Goal: Task Accomplishment & Management: Use online tool/utility

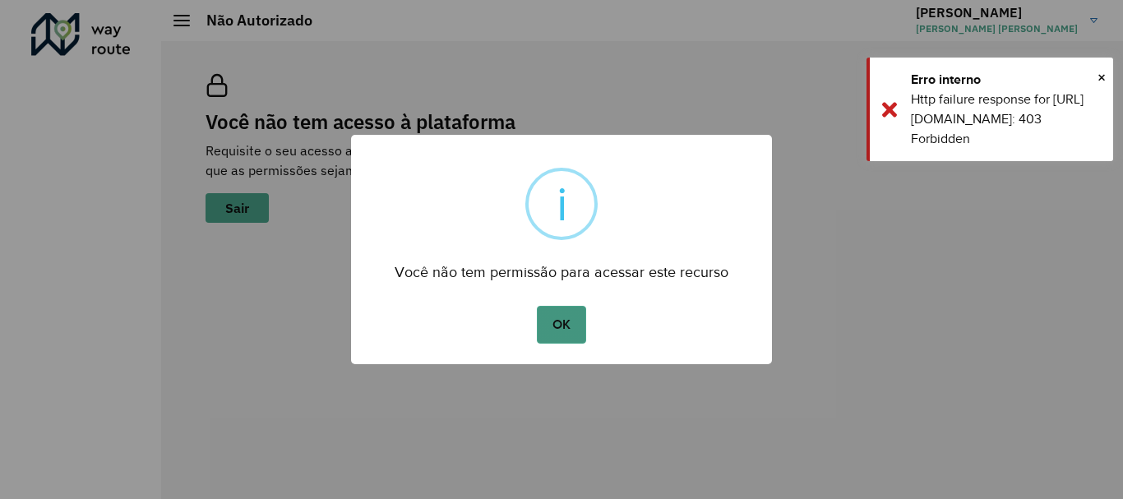
click at [567, 316] on button "OK" at bounding box center [561, 325] width 49 height 38
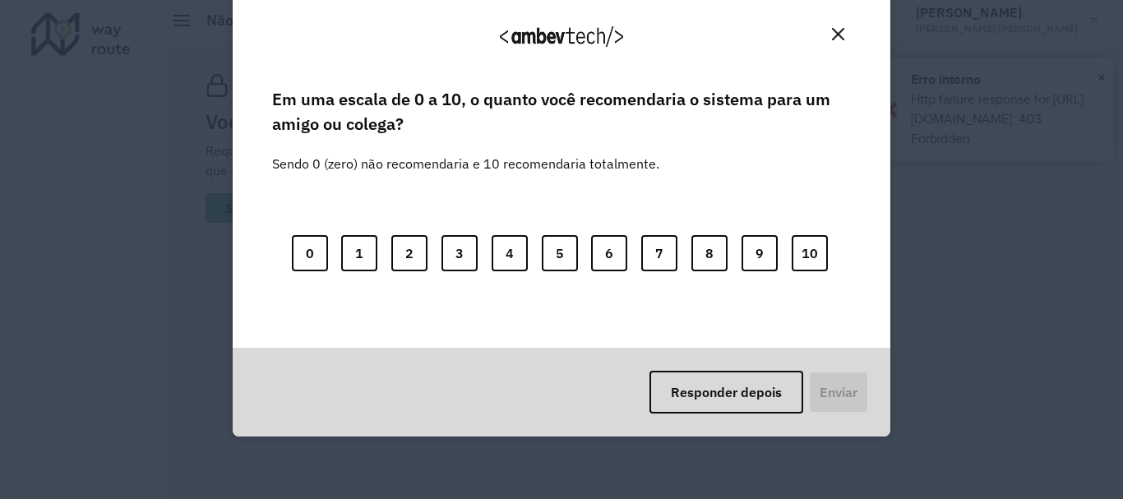
click at [1103, 74] on div "Agradecemos seu feedback! Em uma escala de 0 a 10, o quanto você recomendaria o…" at bounding box center [561, 249] width 1123 height 499
click at [835, 43] on button "Close" at bounding box center [838, 33] width 25 height 25
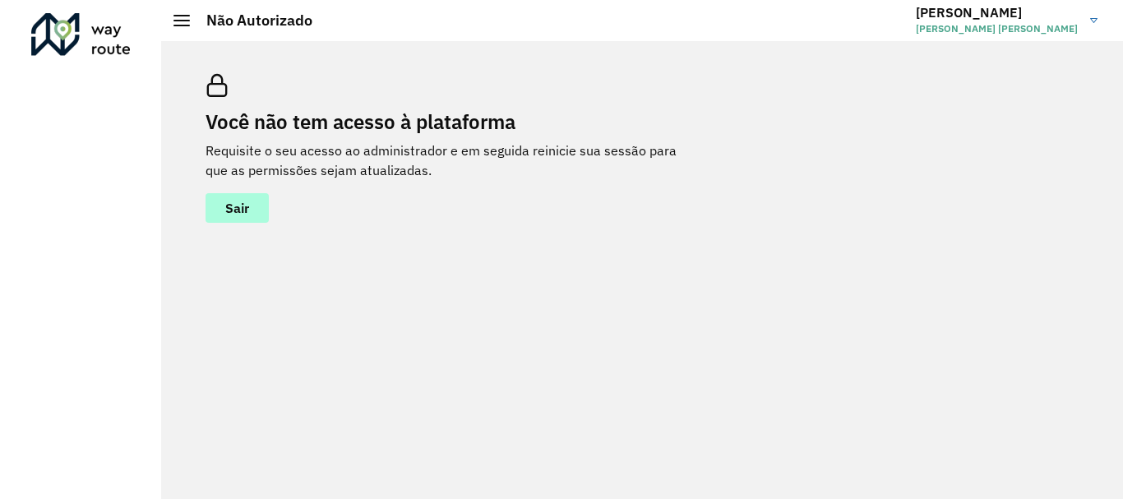
click at [252, 208] on button "Sair" at bounding box center [237, 208] width 63 height 30
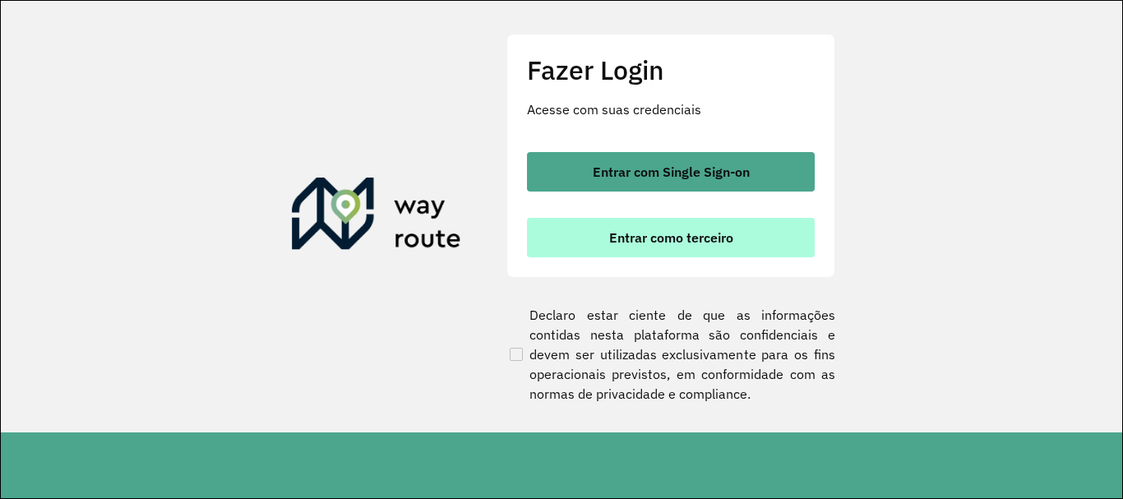
click at [630, 237] on span "Entrar como terceiro" at bounding box center [671, 237] width 124 height 13
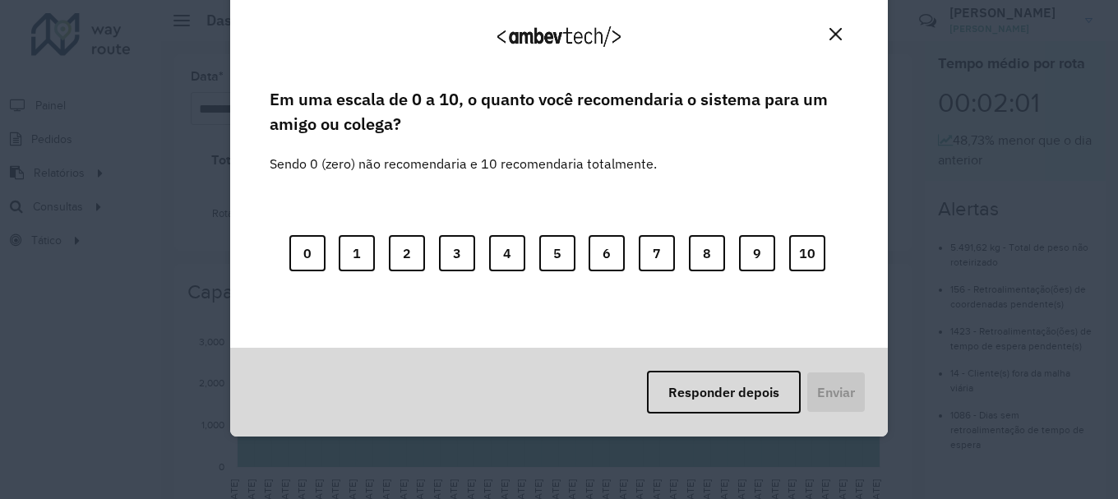
click at [833, 32] on img "Close" at bounding box center [836, 34] width 12 height 12
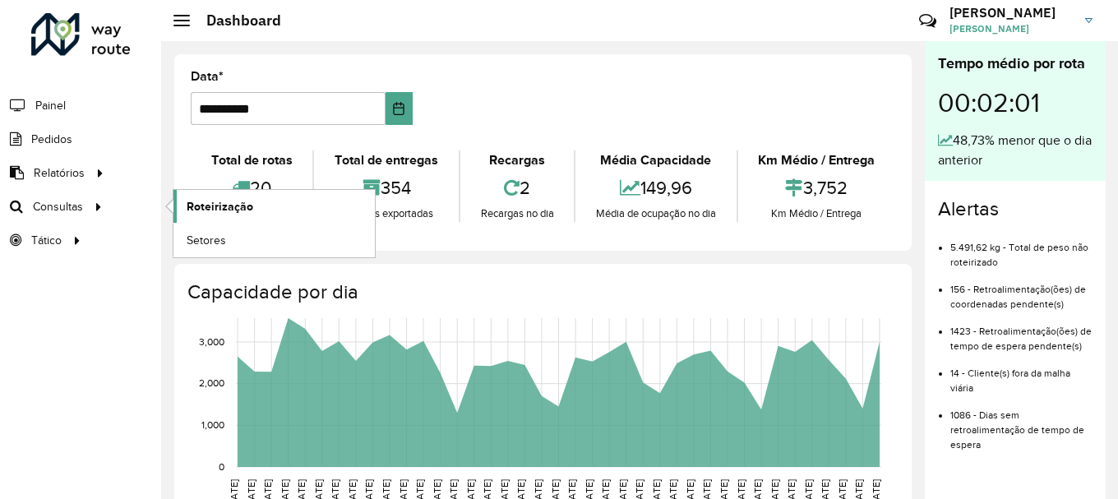
click at [206, 205] on span "Roteirização" at bounding box center [220, 206] width 67 height 17
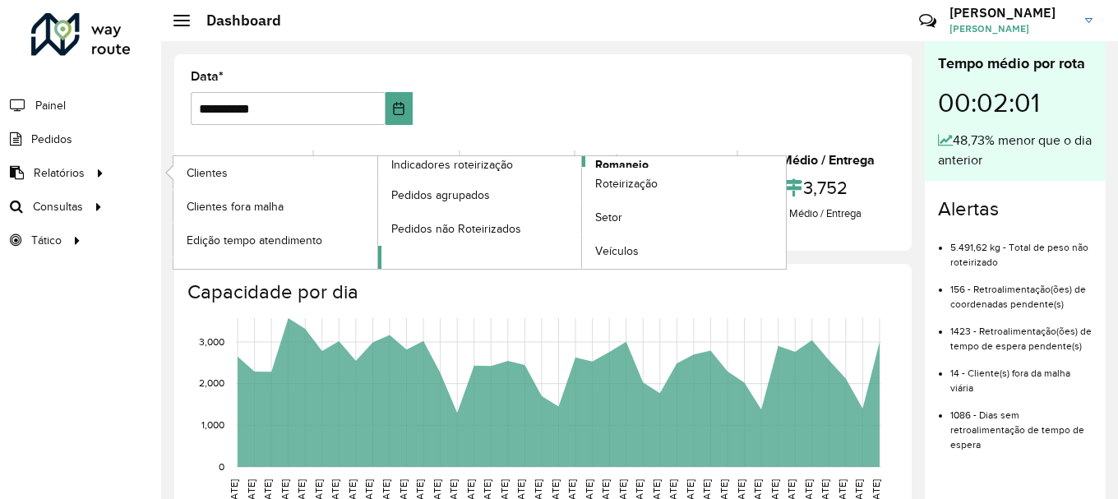
click at [608, 161] on span "Romaneio" at bounding box center [621, 164] width 53 height 17
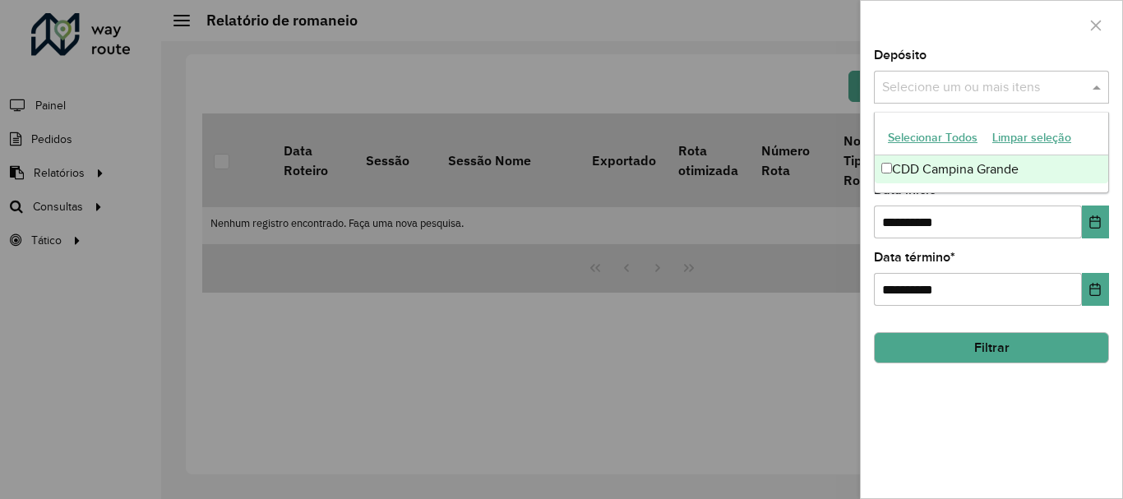
click at [935, 81] on input "text" at bounding box center [983, 88] width 210 height 20
click at [916, 166] on div "CDD Campina Grande" at bounding box center [992, 169] width 234 height 28
click at [914, 35] on div at bounding box center [991, 25] width 261 height 49
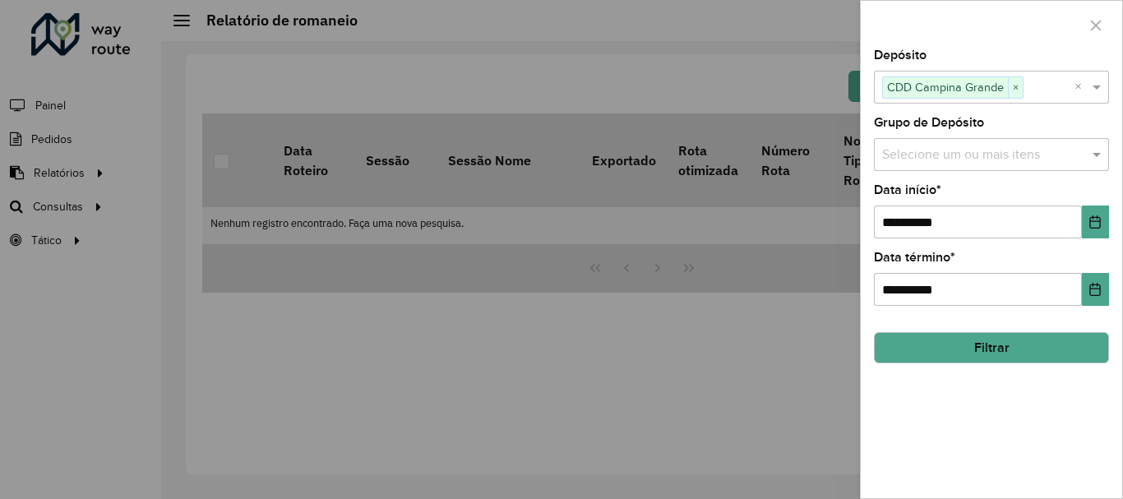
click at [937, 171] on div "Selecione um ou mais itens" at bounding box center [991, 154] width 235 height 33
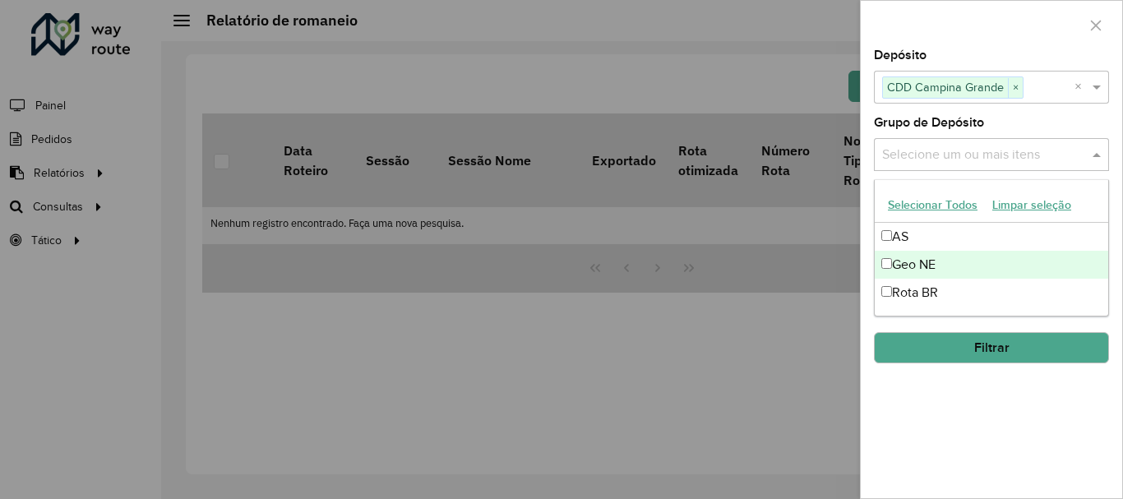
drag, startPoint x: 922, startPoint y: 261, endPoint x: 931, endPoint y: 81, distance: 179.5
click at [922, 258] on div "Geo NE" at bounding box center [992, 265] width 234 height 28
click at [935, 47] on div at bounding box center [991, 25] width 261 height 49
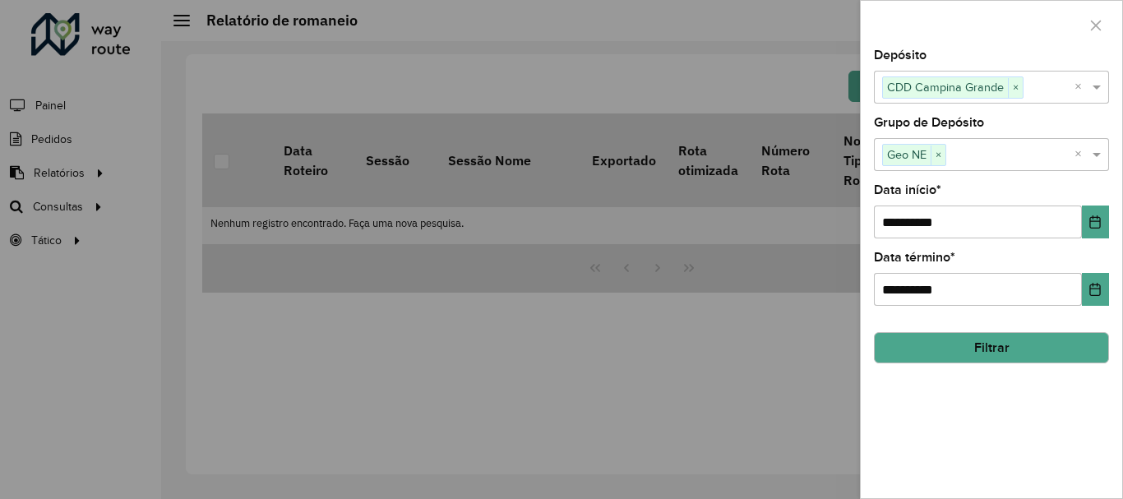
click at [970, 346] on button "Filtrar" at bounding box center [991, 347] width 235 height 31
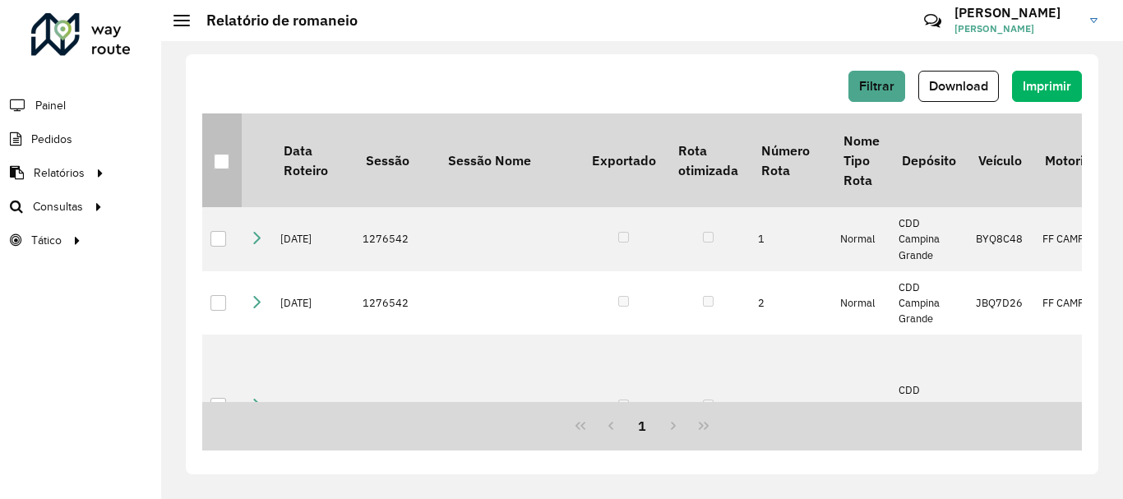
click at [224, 156] on div at bounding box center [222, 162] width 16 height 16
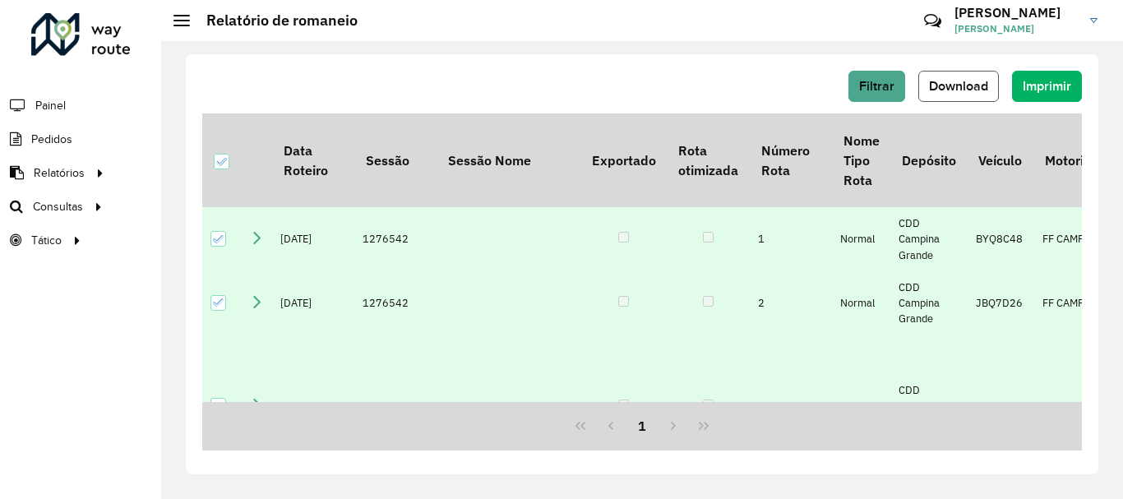
click at [977, 83] on span "Download" at bounding box center [958, 86] width 59 height 14
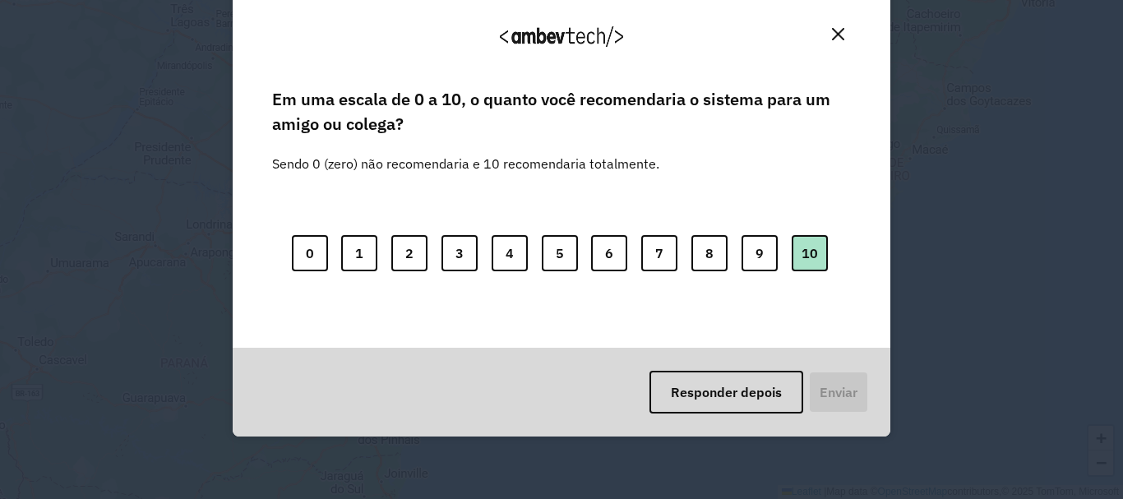
click at [804, 264] on button "10" at bounding box center [810, 253] width 36 height 36
click at [816, 385] on button "Enviar" at bounding box center [837, 392] width 61 height 43
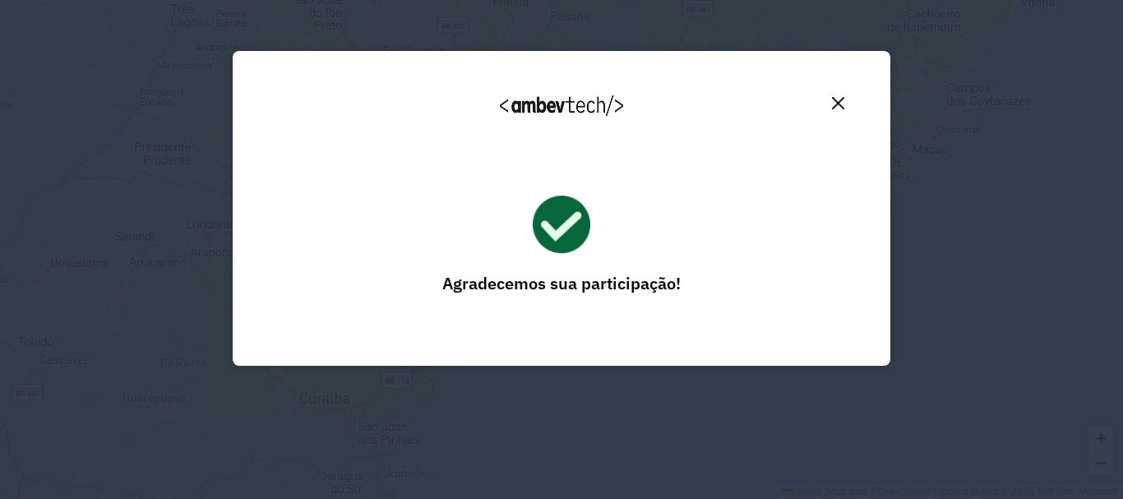
click at [833, 98] on img "Close" at bounding box center [838, 103] width 12 height 12
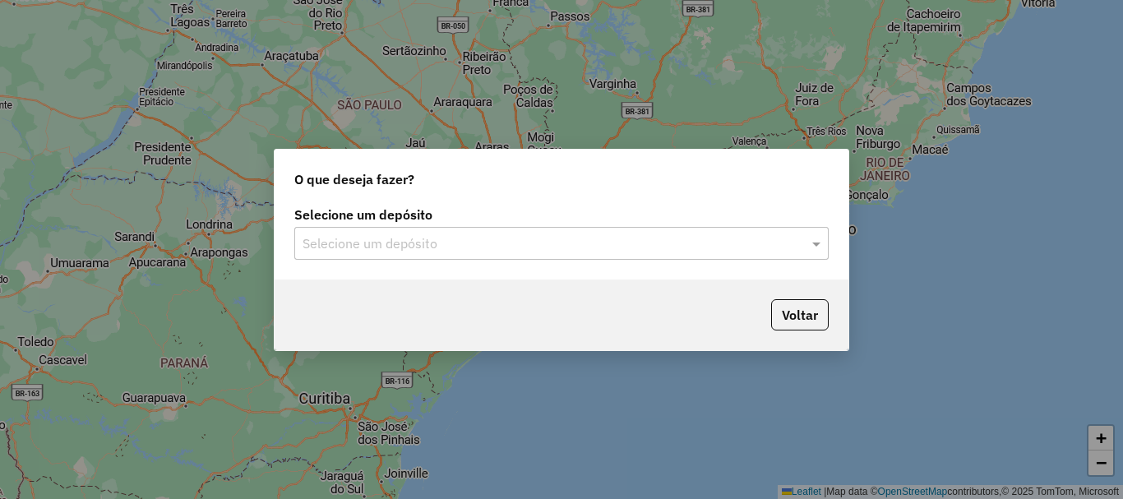
click at [440, 225] on div "Selecione um depósito Selecione um depósito" at bounding box center [561, 234] width 534 height 51
click at [448, 247] on input "text" at bounding box center [545, 244] width 485 height 20
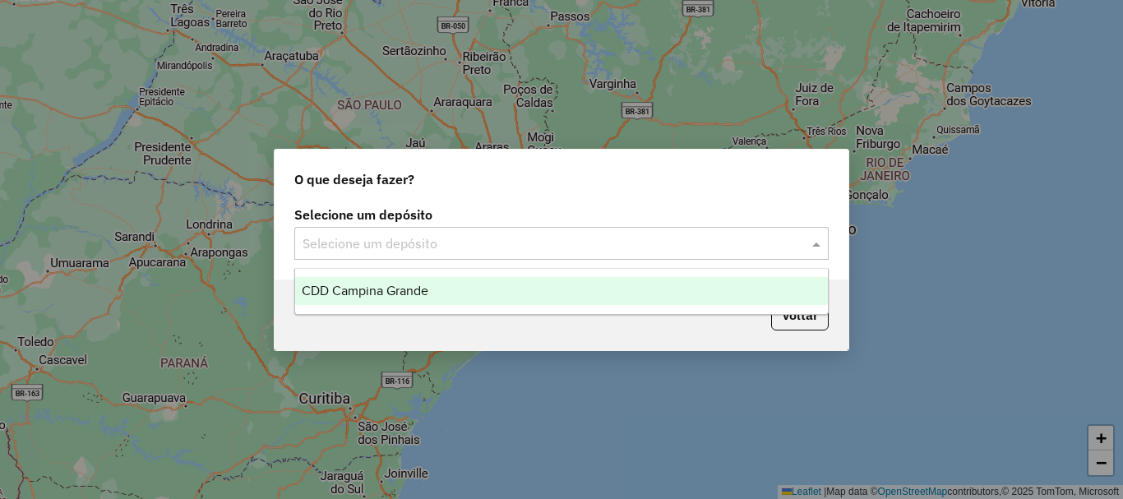
click at [446, 274] on ng-dropdown-panel "CDD Campina Grande" at bounding box center [561, 291] width 534 height 47
click at [444, 289] on div "CDD Campina Grande" at bounding box center [561, 291] width 533 height 28
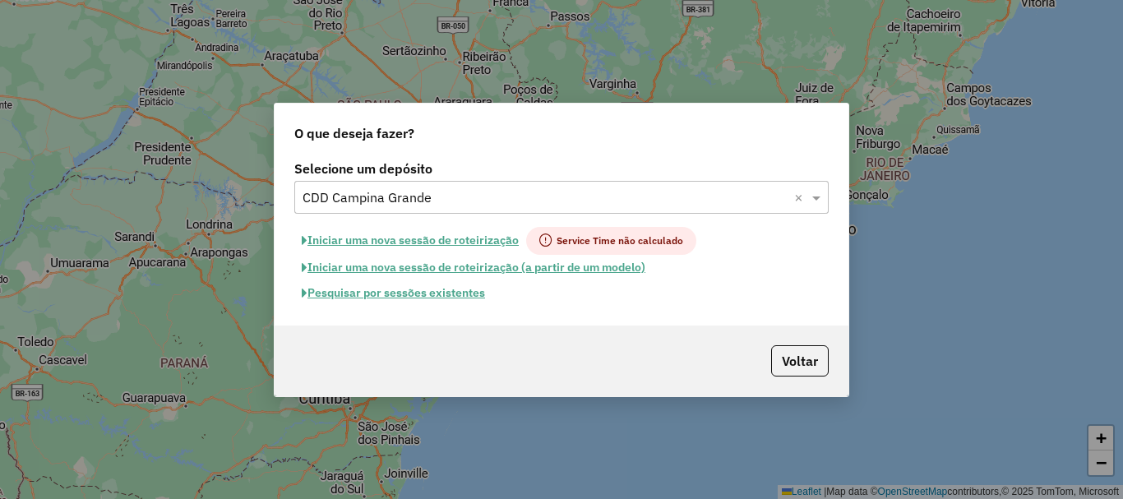
click at [442, 295] on button "Pesquisar por sessões existentes" at bounding box center [393, 292] width 198 height 25
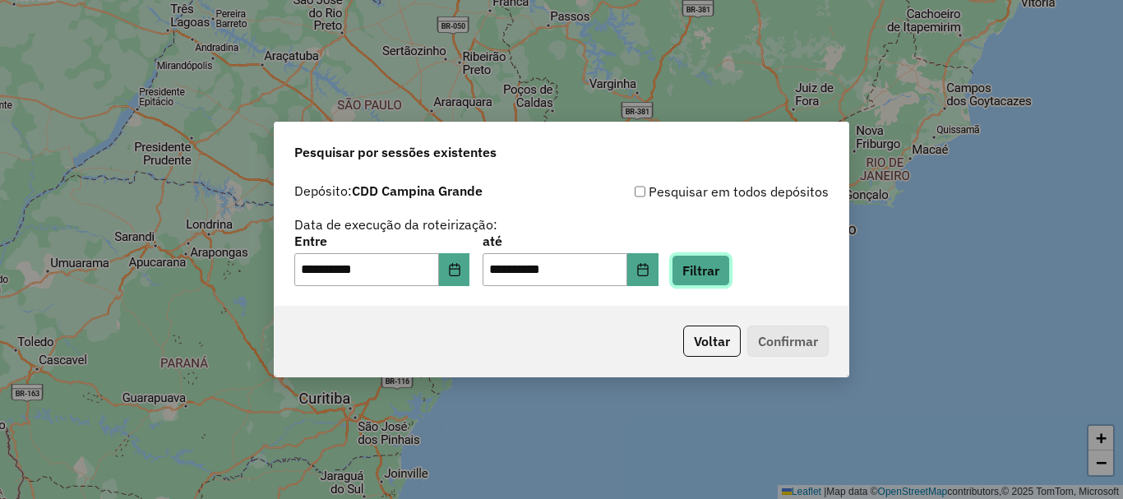
click at [705, 273] on button "Filtrar" at bounding box center [701, 270] width 58 height 31
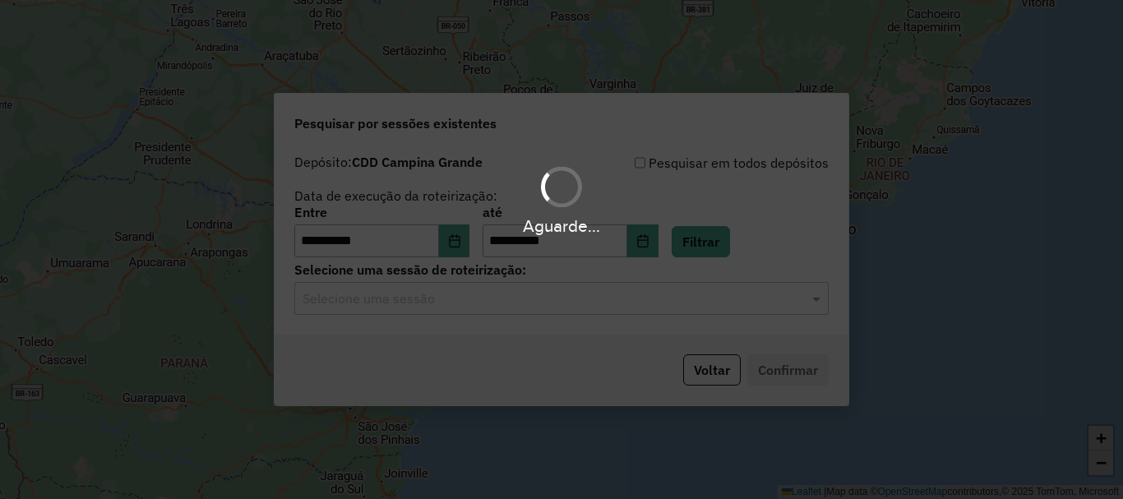
click at [451, 311] on div "Selecione uma sessão" at bounding box center [561, 298] width 534 height 33
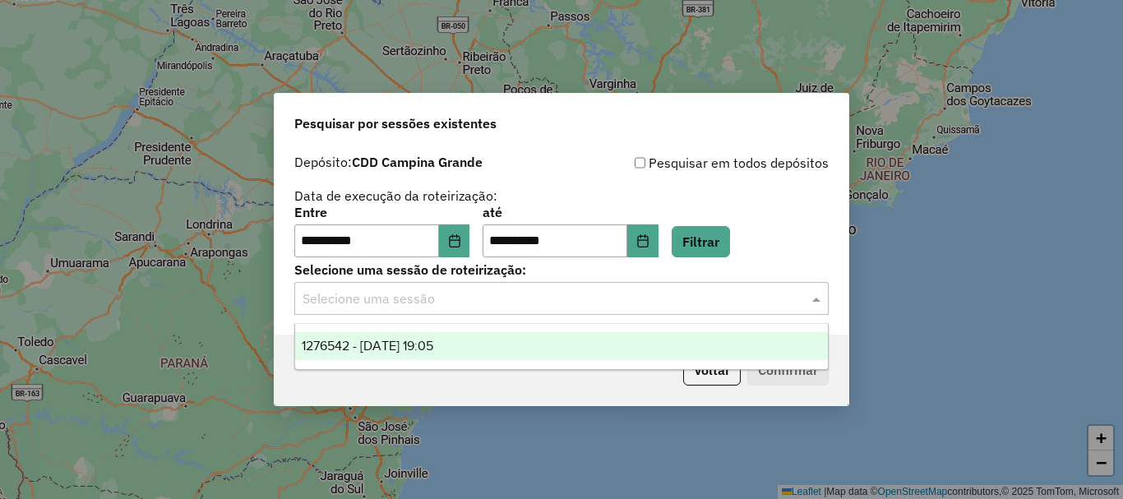
click at [433, 348] on span "1276542 - 16/09/2025 19:05" at bounding box center [368, 346] width 132 height 14
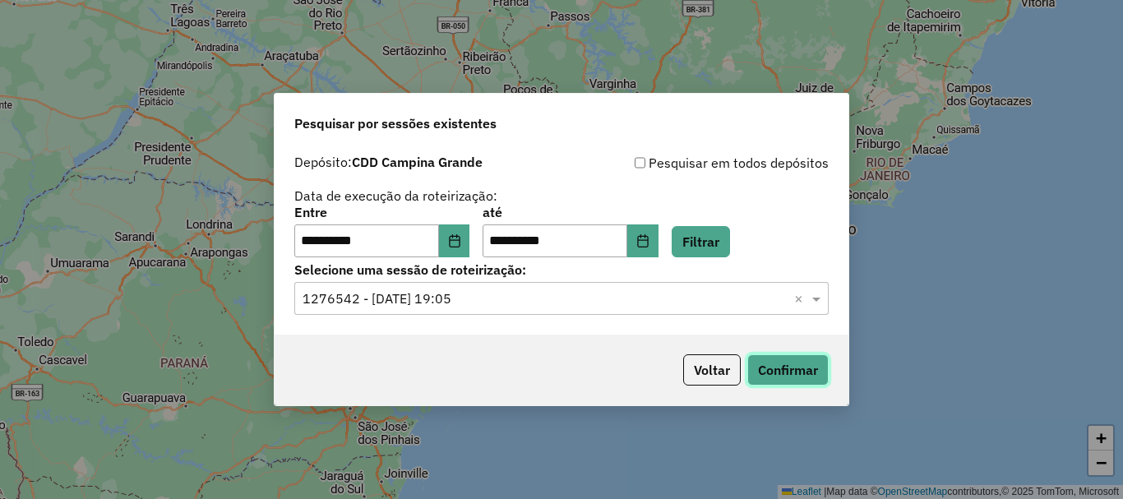
click at [814, 371] on button "Confirmar" at bounding box center [787, 369] width 81 height 31
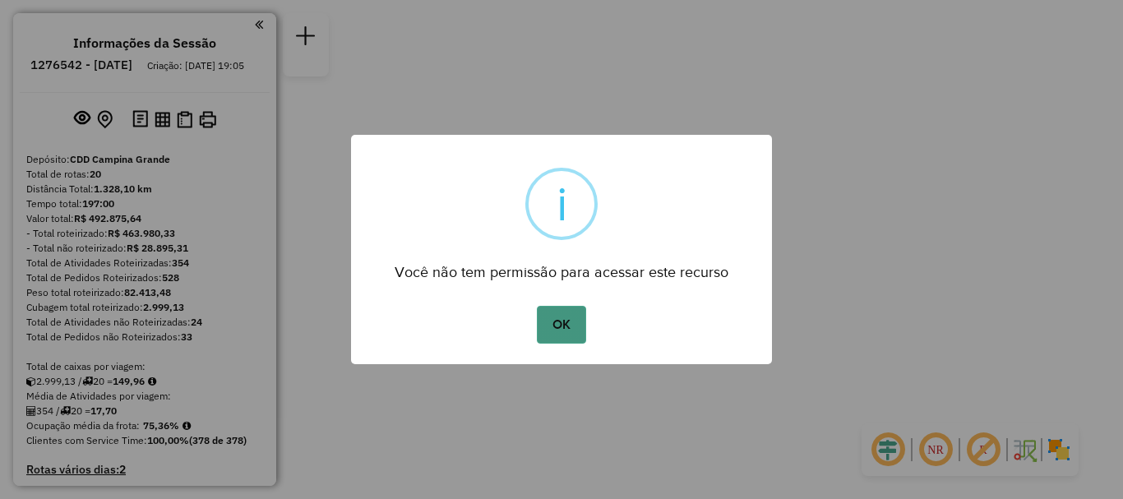
click at [579, 324] on button "OK" at bounding box center [561, 325] width 49 height 38
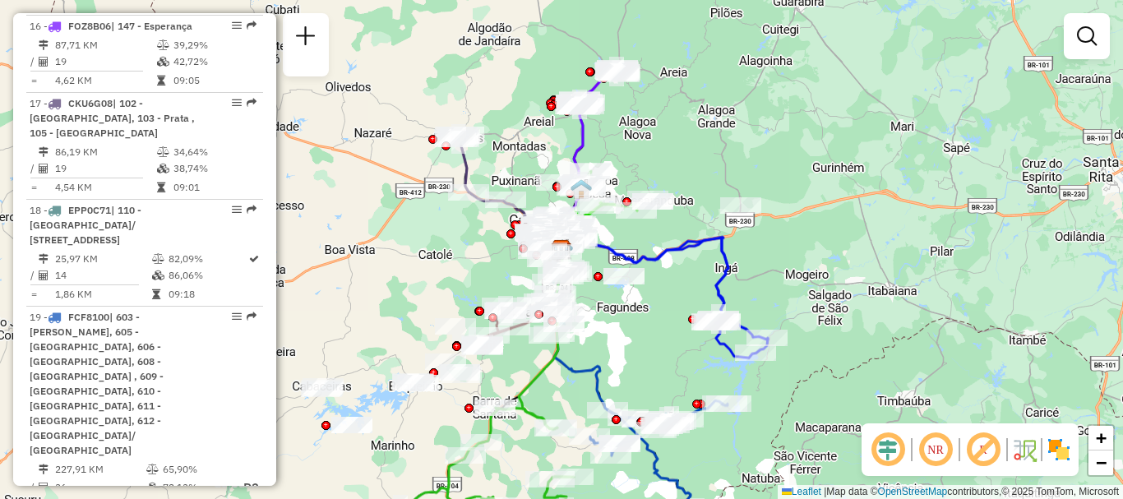
scroll to position [2056, 0]
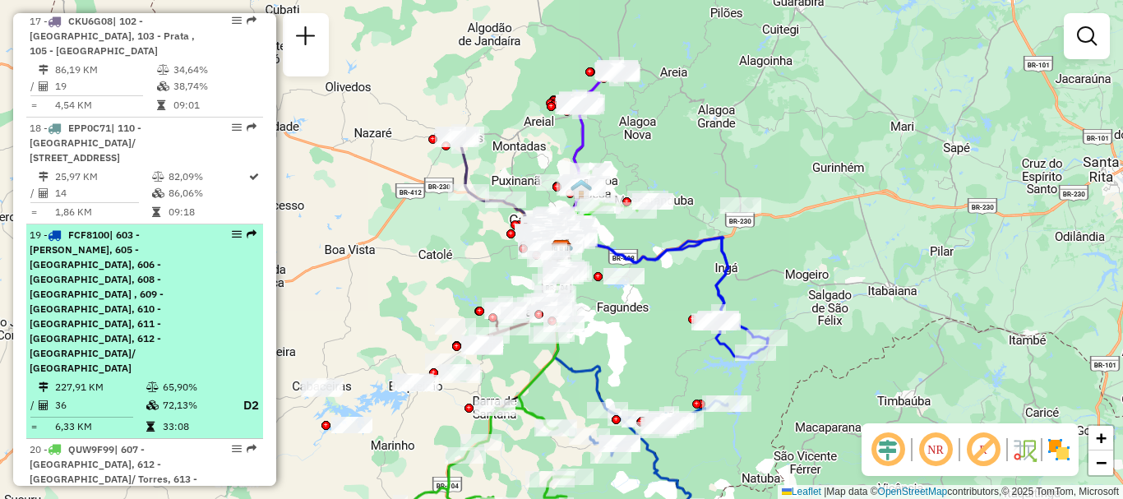
select select "**********"
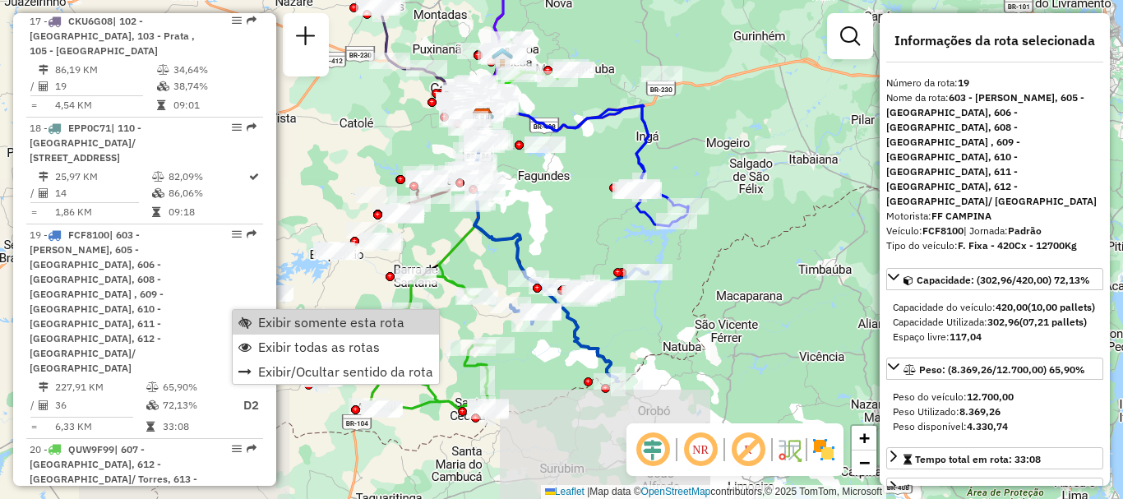
click at [268, 317] on span "Exibir somente esta rota" at bounding box center [331, 322] width 146 height 13
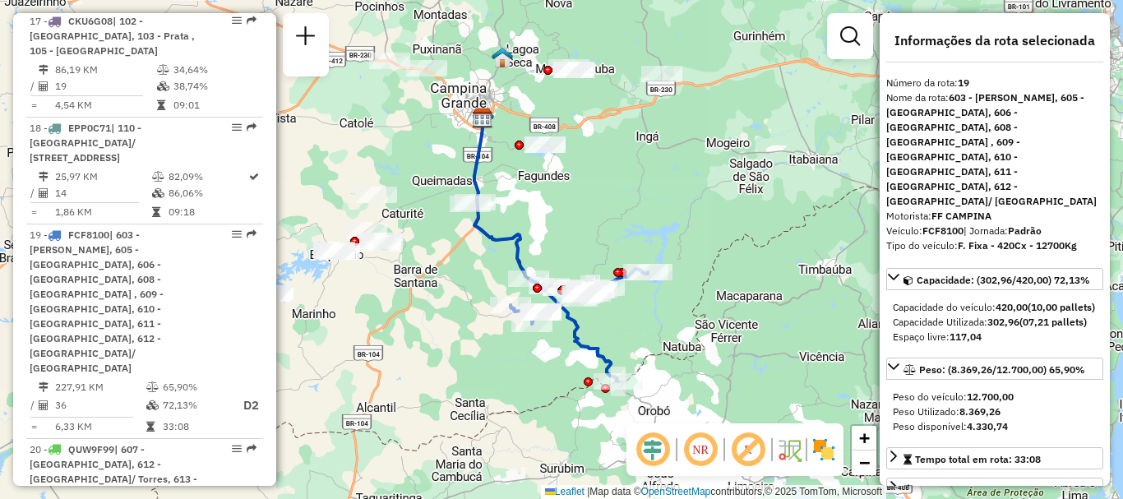
click at [693, 449] on em at bounding box center [700, 449] width 39 height 39
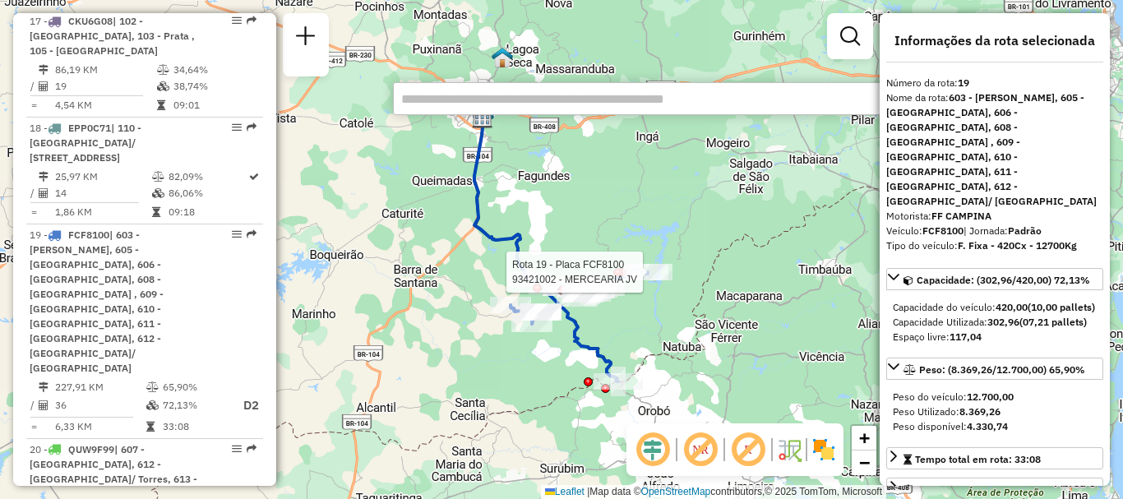
paste input "*****"
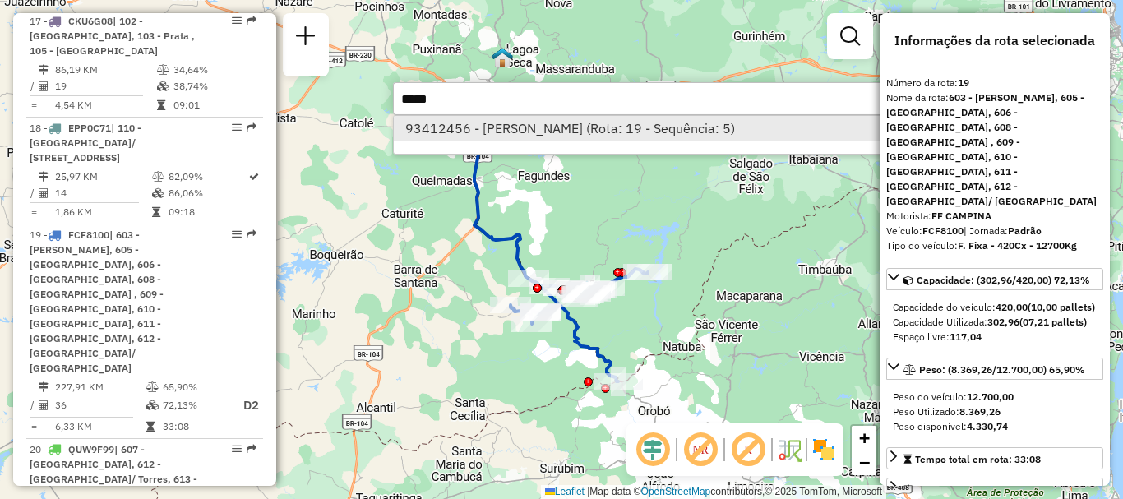
type input "*****"
click at [594, 136] on li "93412456 - [PERSON_NAME] (Rota: 19 - Sequência: 5)" at bounding box center [640, 128] width 492 height 25
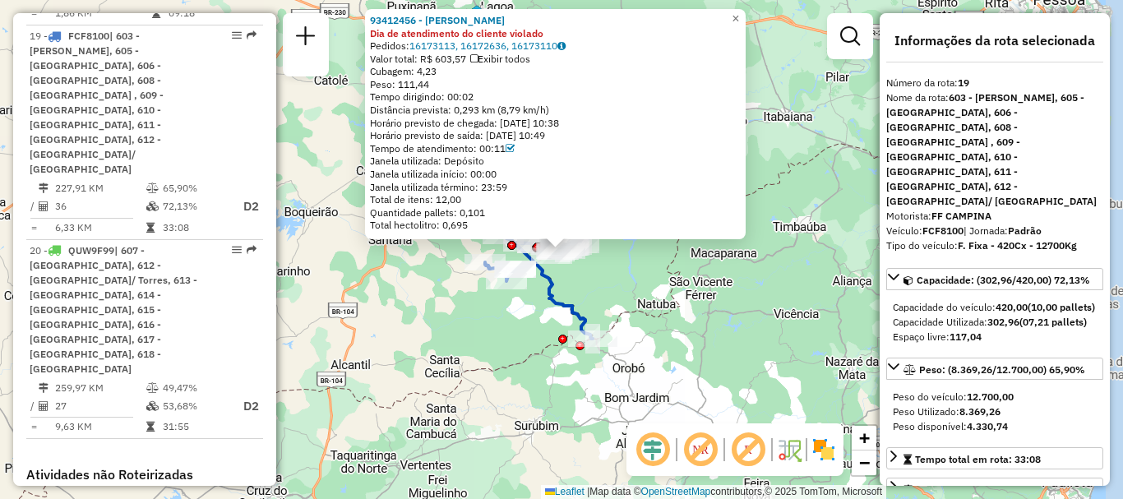
scroll to position [2341, 0]
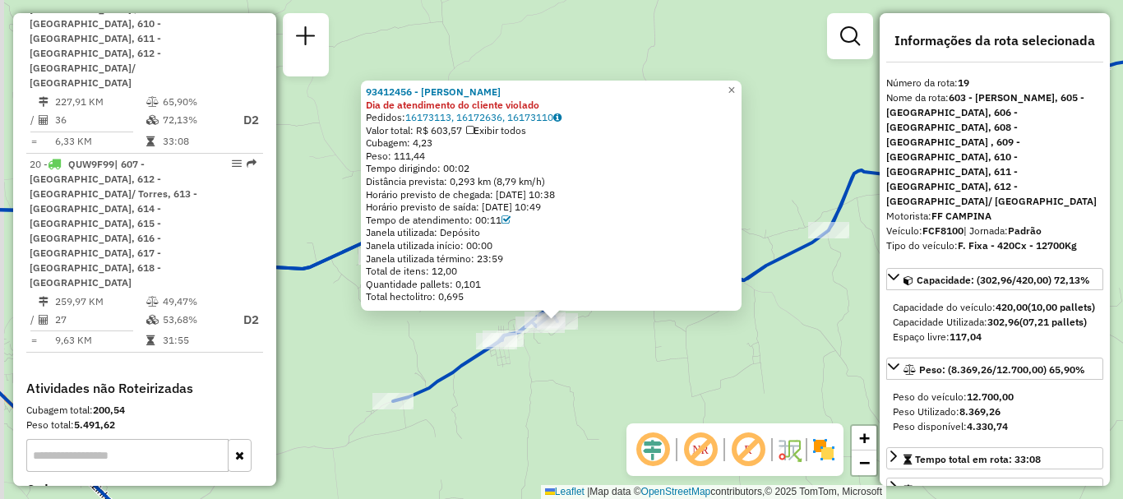
drag, startPoint x: 547, startPoint y: 285, endPoint x: 564, endPoint y: 349, distance: 65.6
click at [574, 372] on div "93412456 - JOaO OLIMPIO Dia de atendimento do cliente violado Pedidos: 16173113…" at bounding box center [561, 249] width 1123 height 499
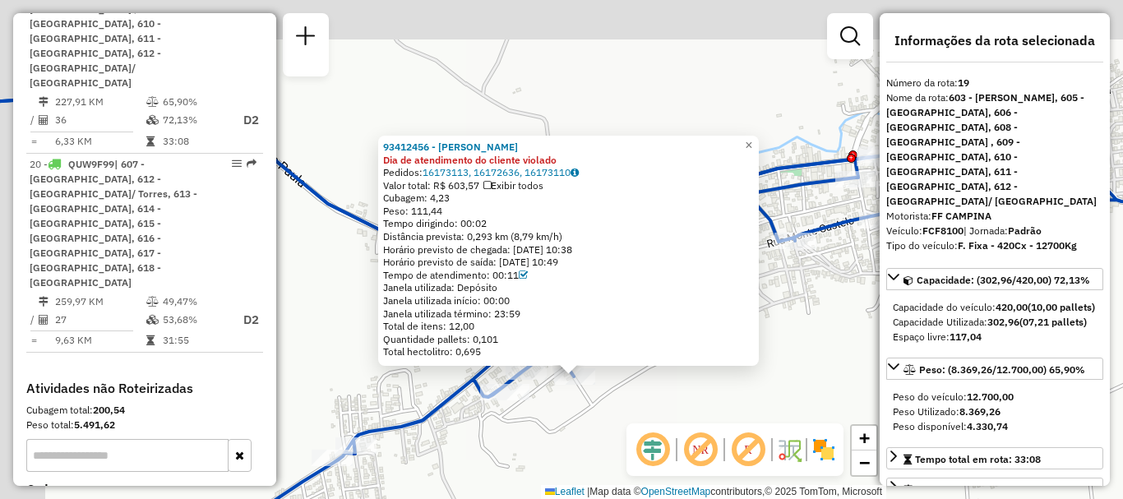
drag, startPoint x: 563, startPoint y: 354, endPoint x: 594, endPoint y: 437, distance: 88.4
click at [594, 437] on div "93412456 - JOaO OLIMPIO Dia de atendimento do cliente violado Pedidos: 16173113…" at bounding box center [561, 249] width 1123 height 499
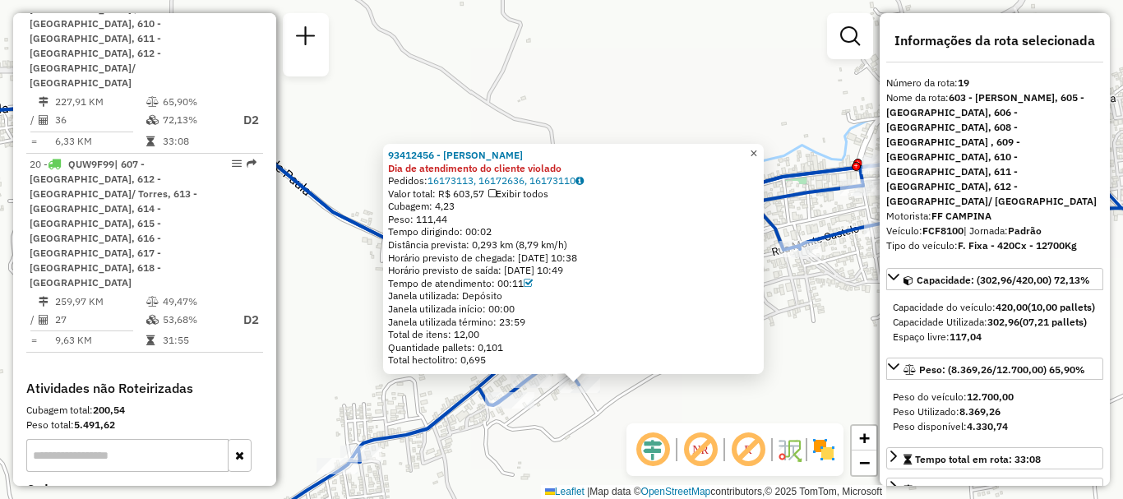
click at [757, 151] on span "×" at bounding box center [753, 153] width 7 height 14
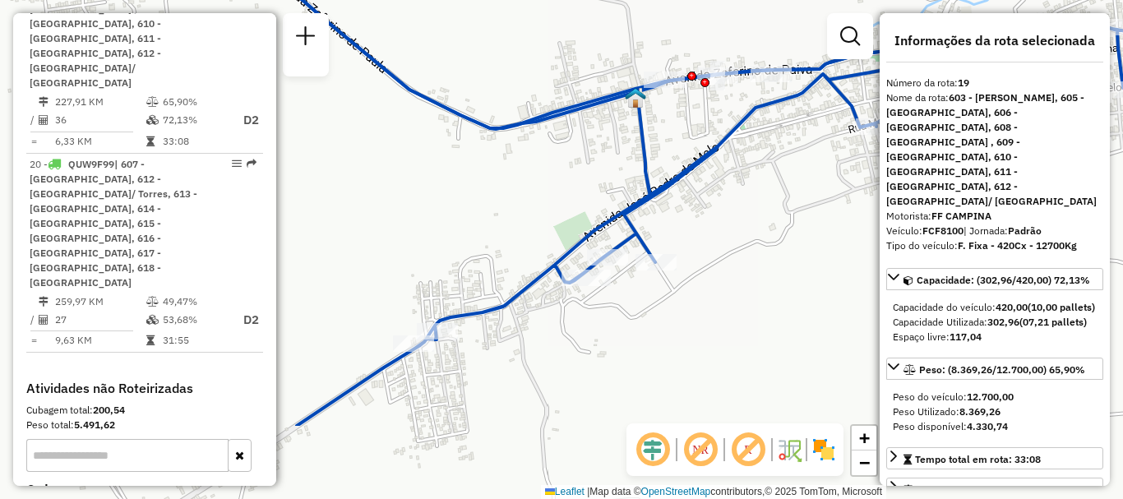
drag, startPoint x: 739, startPoint y: 328, endPoint x: 742, endPoint y: 298, distance: 30.6
click at [742, 298] on div "Janela de atendimento Grade de atendimento Capacidade Transportadoras Veículos …" at bounding box center [561, 249] width 1123 height 499
